Goal: Task Accomplishment & Management: Complete application form

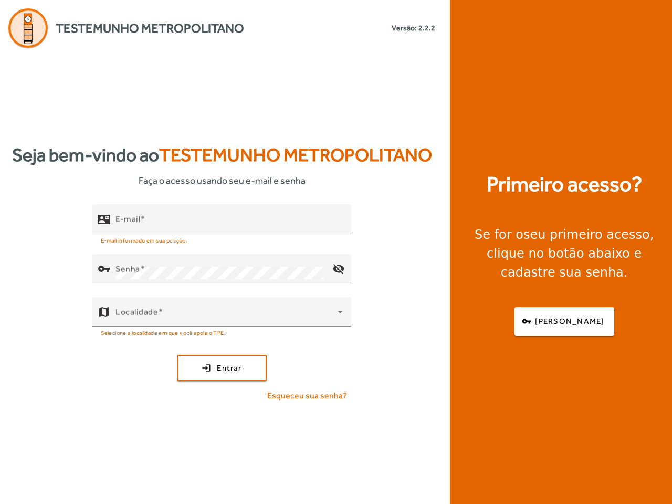
click at [221, 219] on input "E-mail" at bounding box center [228, 223] width 227 height 13
click at [338, 268] on mat-icon "visibility_off" at bounding box center [338, 268] width 25 height 25
click at [221, 311] on span at bounding box center [226, 316] width 222 height 13
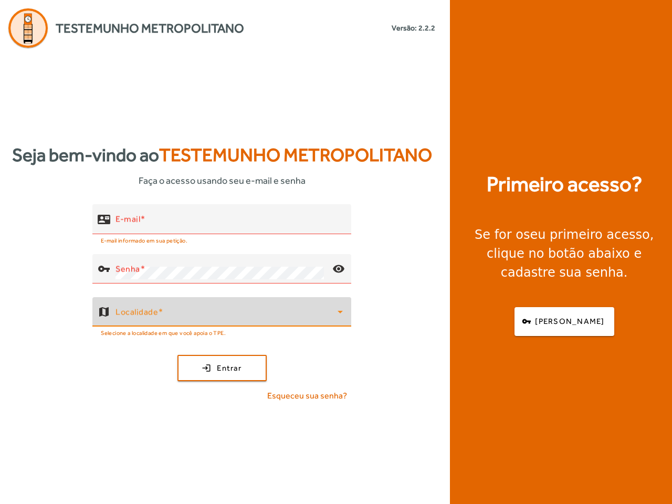
click at [229, 315] on div at bounding box center [226, 316] width 222 height 13
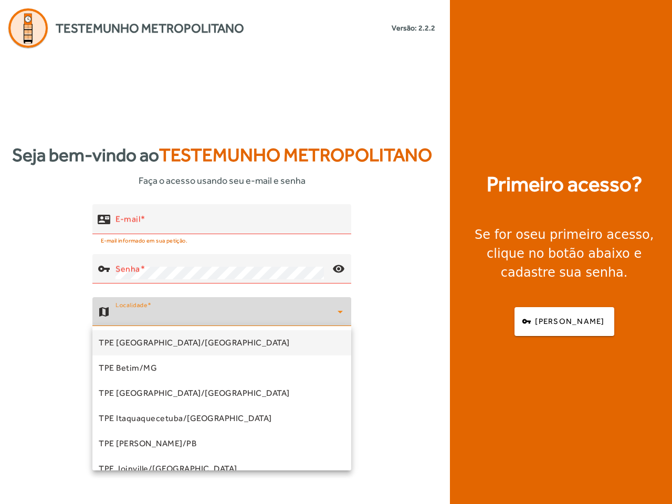
click at [308, 406] on mat-option "TPE Itaquaquecetuba/[GEOGRAPHIC_DATA]" at bounding box center [221, 418] width 259 height 25
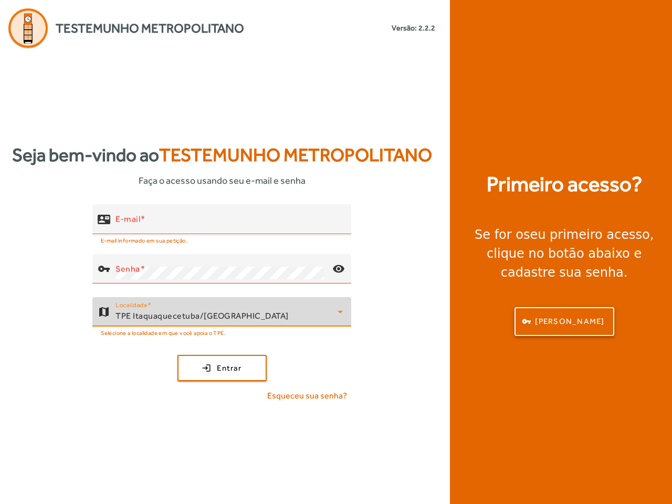
click at [564, 315] on span "[PERSON_NAME]" at bounding box center [569, 321] width 69 height 12
